Goal: Communication & Community: Participate in discussion

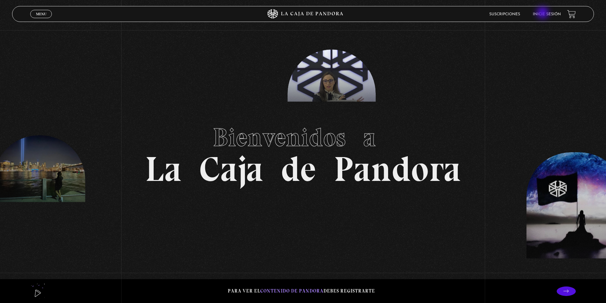
click at [543, 13] on link "Inicie sesión" at bounding box center [547, 14] width 28 height 4
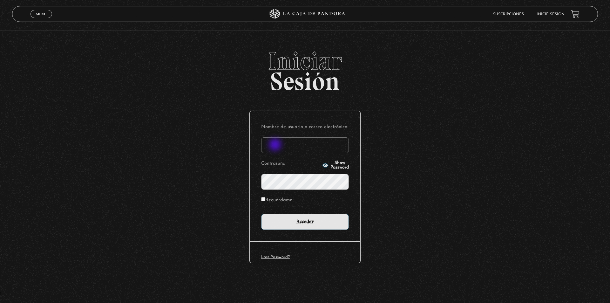
click at [276, 145] on input "Nombre de usuario o correo electrónico" at bounding box center [305, 145] width 88 height 16
type input "meli.sanchezramirez@gmail.com"
click at [261, 214] on input "Acceder" at bounding box center [305, 222] width 88 height 16
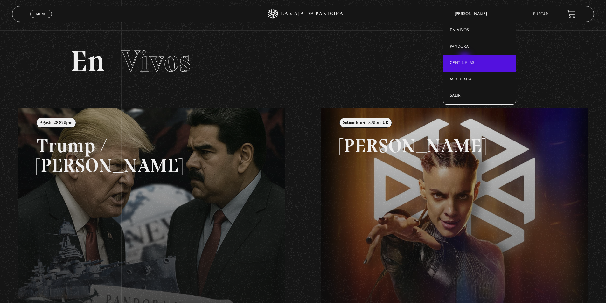
click at [465, 59] on link "Centinelas" at bounding box center [479, 63] width 72 height 17
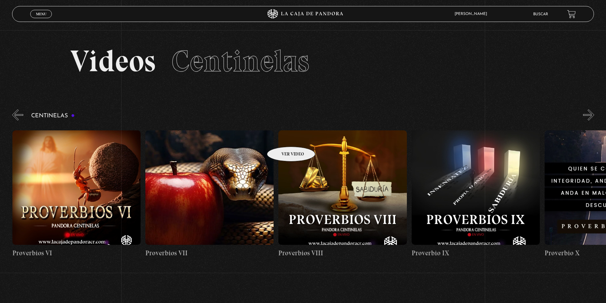
scroll to position [0, 1154]
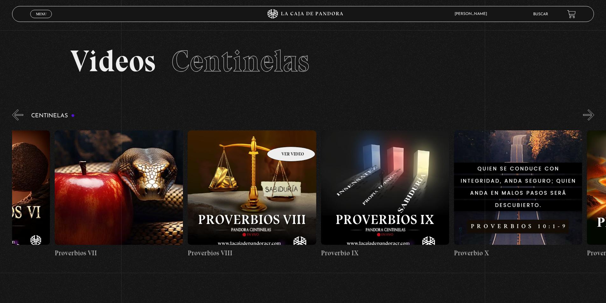
drag, startPoint x: 498, startPoint y: 148, endPoint x: 279, endPoint y: 137, distance: 219.1
click at [416, 153] on figure at bounding box center [385, 187] width 128 height 114
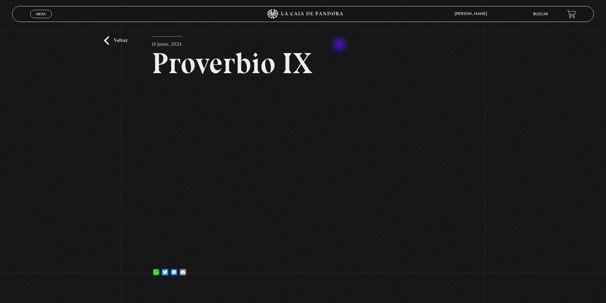
scroll to position [32, 0]
